Goal: Task Accomplishment & Management: Use online tool/utility

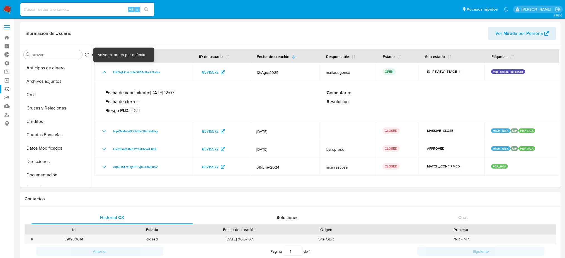
select select "10"
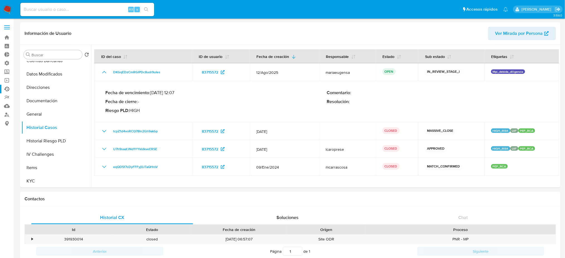
click at [3, 7] on img at bounding box center [7, 9] width 9 height 9
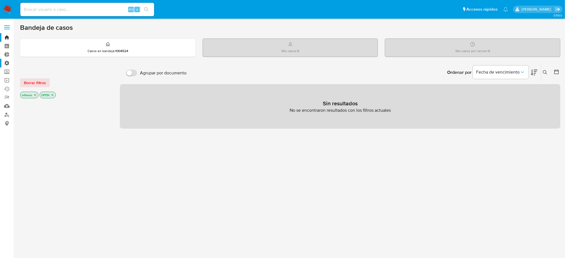
click at [3, 64] on label "Administración" at bounding box center [33, 63] width 66 height 9
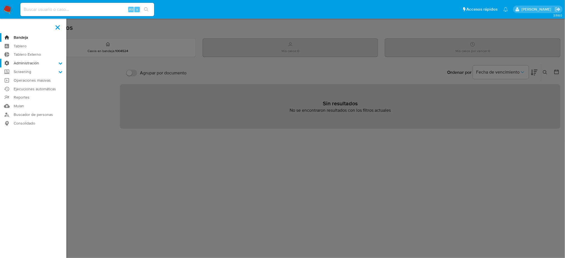
click at [0, 0] on input "Administración" at bounding box center [0, 0] width 0 height 0
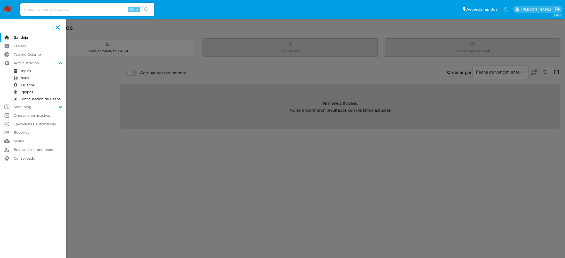
click at [30, 73] on link "Reglas" at bounding box center [33, 70] width 66 height 7
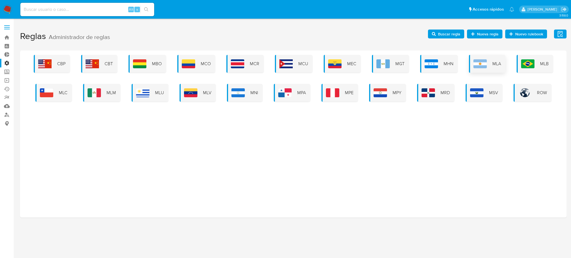
click at [484, 71] on div "MLA" at bounding box center [487, 64] width 37 height 18
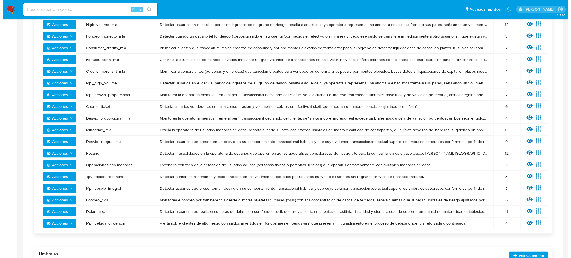
scroll to position [223, 0]
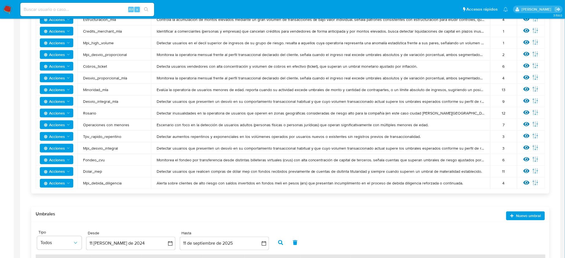
click at [56, 181] on span "Acciones" at bounding box center [54, 183] width 21 height 9
click at [525, 183] on icon at bounding box center [527, 183] width 6 height 4
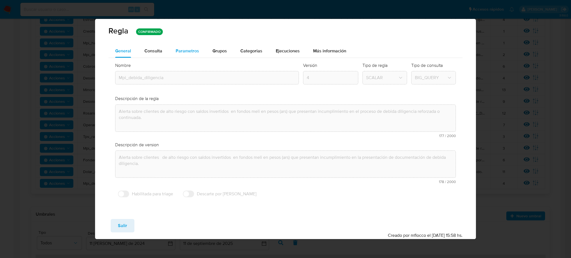
click at [188, 53] on span "Parametros" at bounding box center [187, 51] width 23 height 6
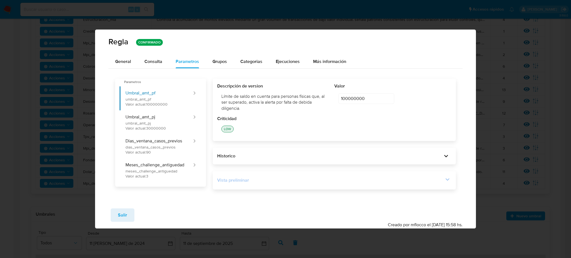
click at [281, 184] on div "Vista preliminar" at bounding box center [334, 180] width 234 height 9
click at [449, 179] on icon at bounding box center [448, 179] width 4 height 3
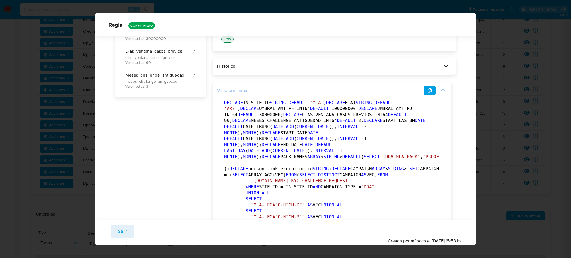
scroll to position [72, 0]
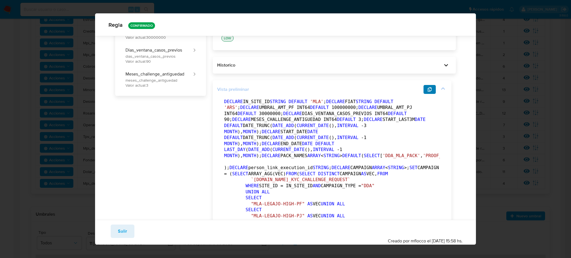
click at [426, 89] on button "button" at bounding box center [429, 89] width 12 height 9
